Goal: Navigation & Orientation: Find specific page/section

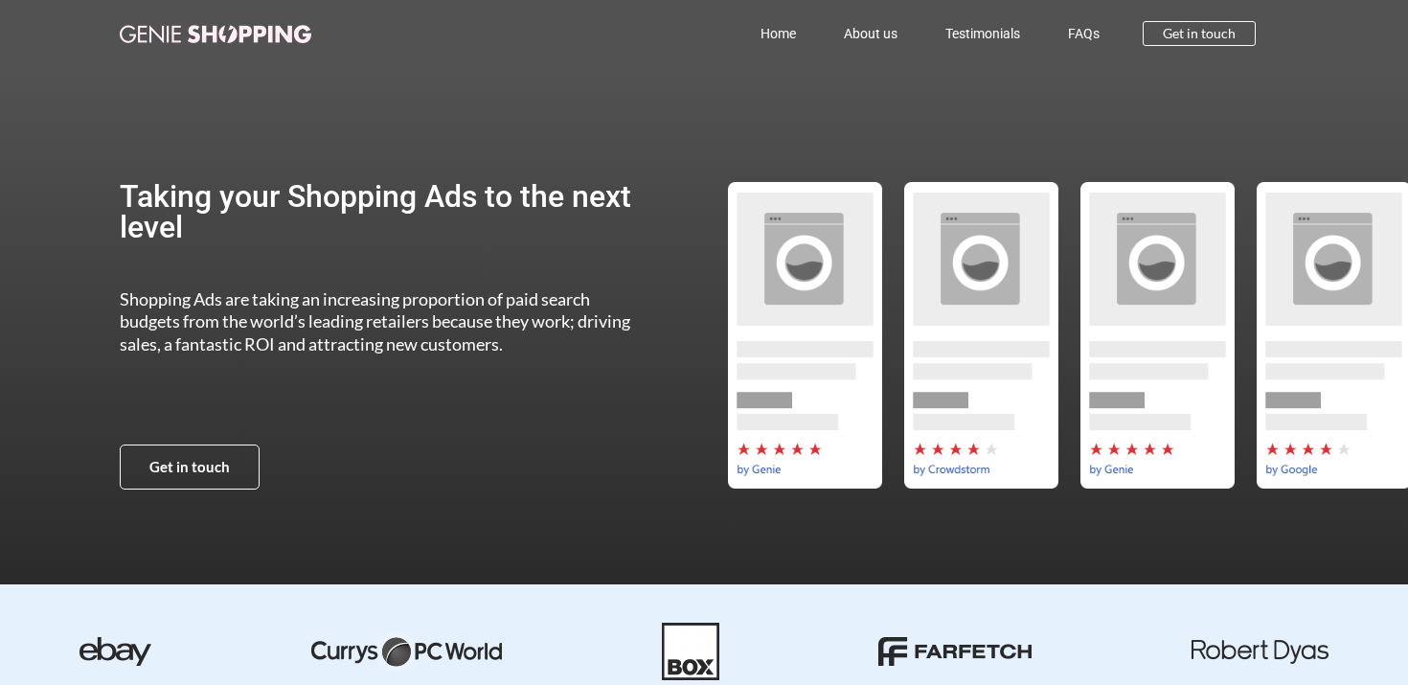
click at [784, 29] on link "Home" at bounding box center [777, 33] width 83 height 44
click at [988, 35] on link "Testimonials" at bounding box center [982, 33] width 123 height 44
